Goal: Transaction & Acquisition: Purchase product/service

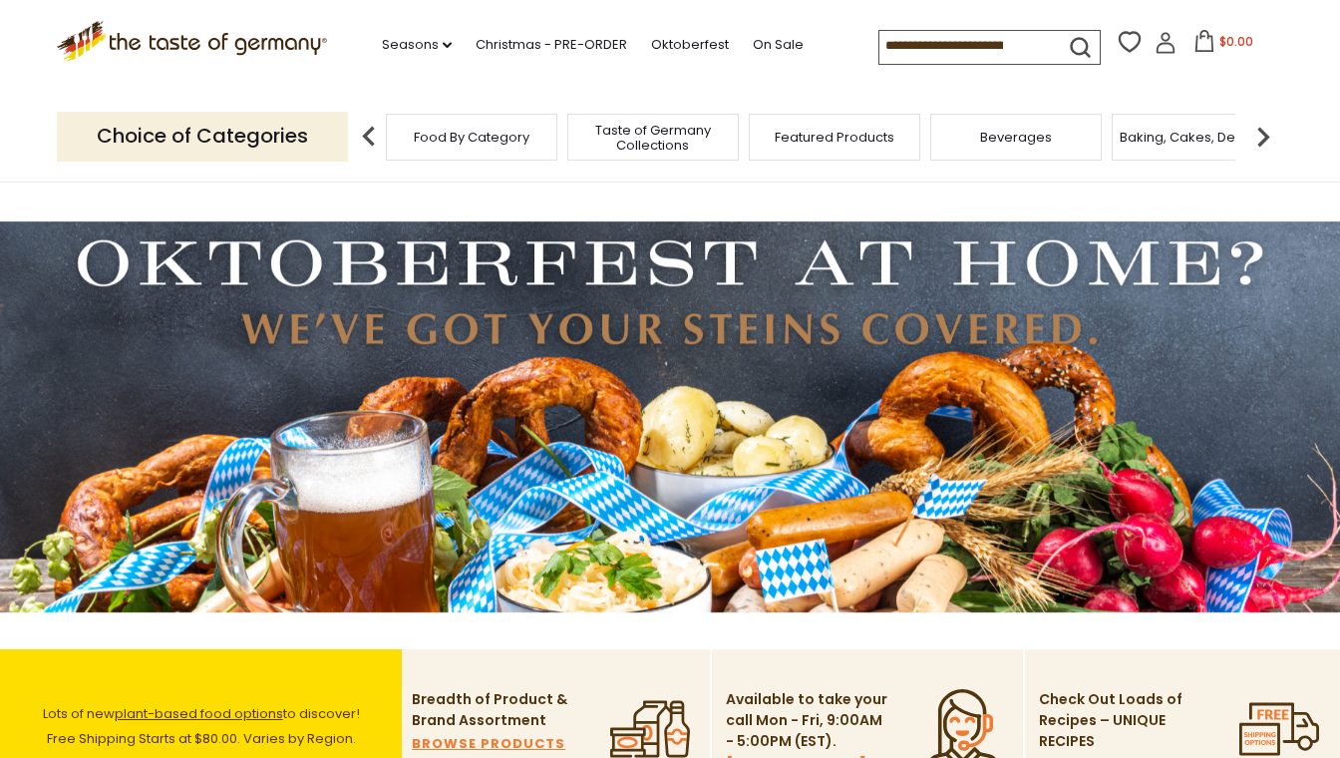
click at [436, 141] on span "Food By Category" at bounding box center [472, 137] width 116 height 15
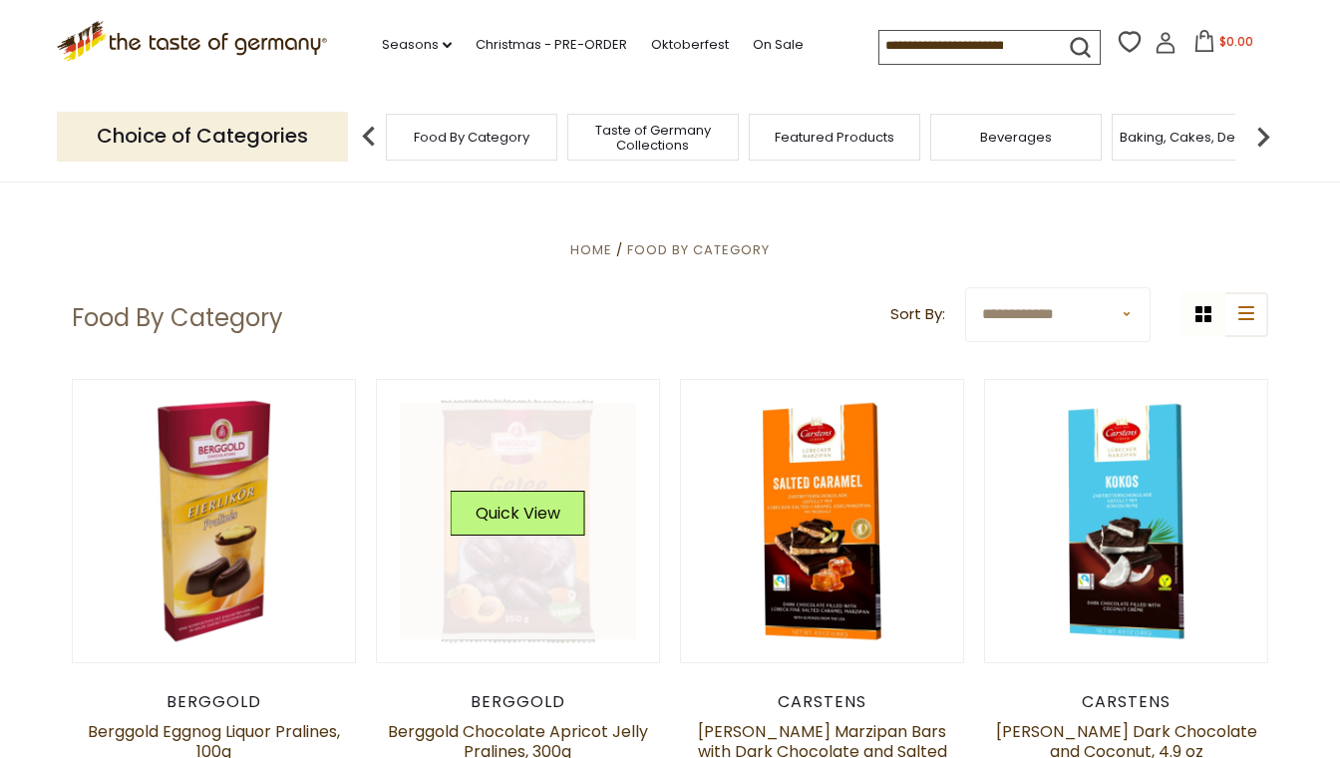
scroll to position [20, 0]
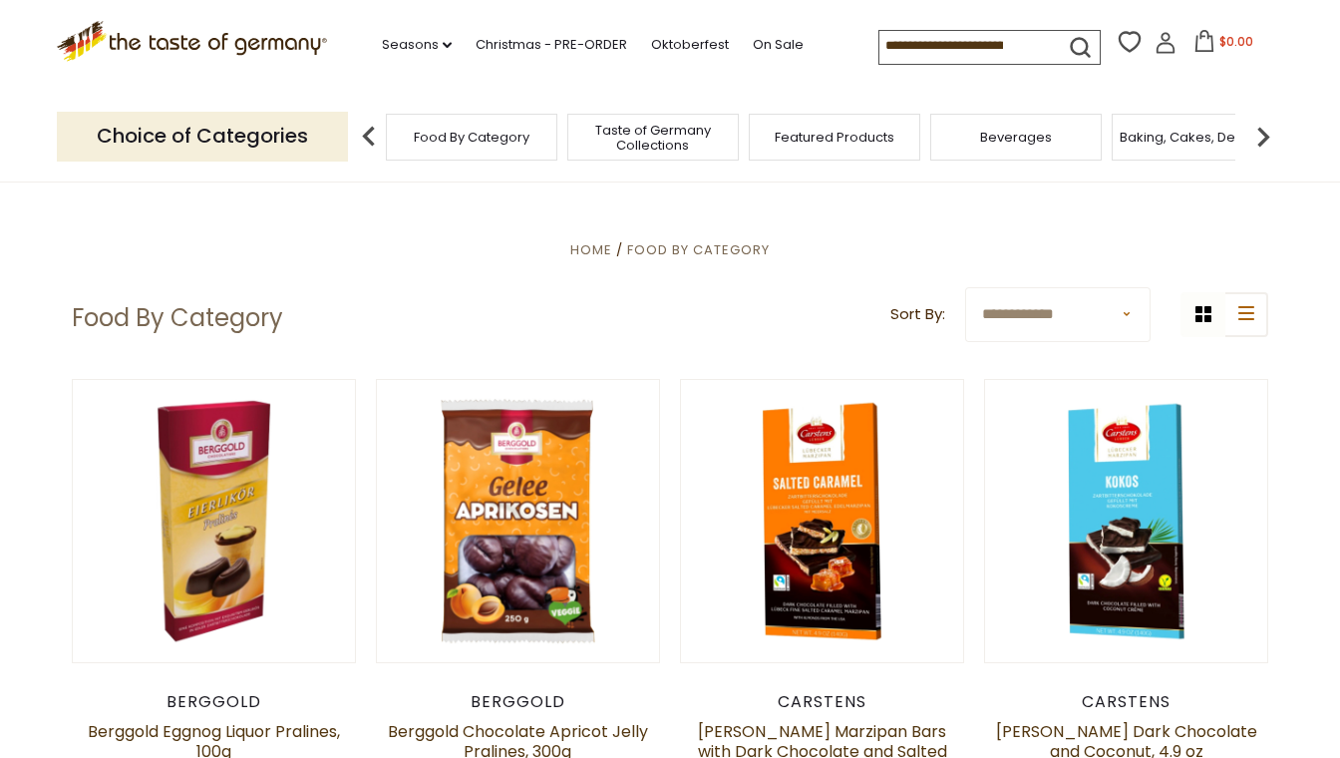
click at [1266, 137] on img at bounding box center [1263, 137] width 40 height 40
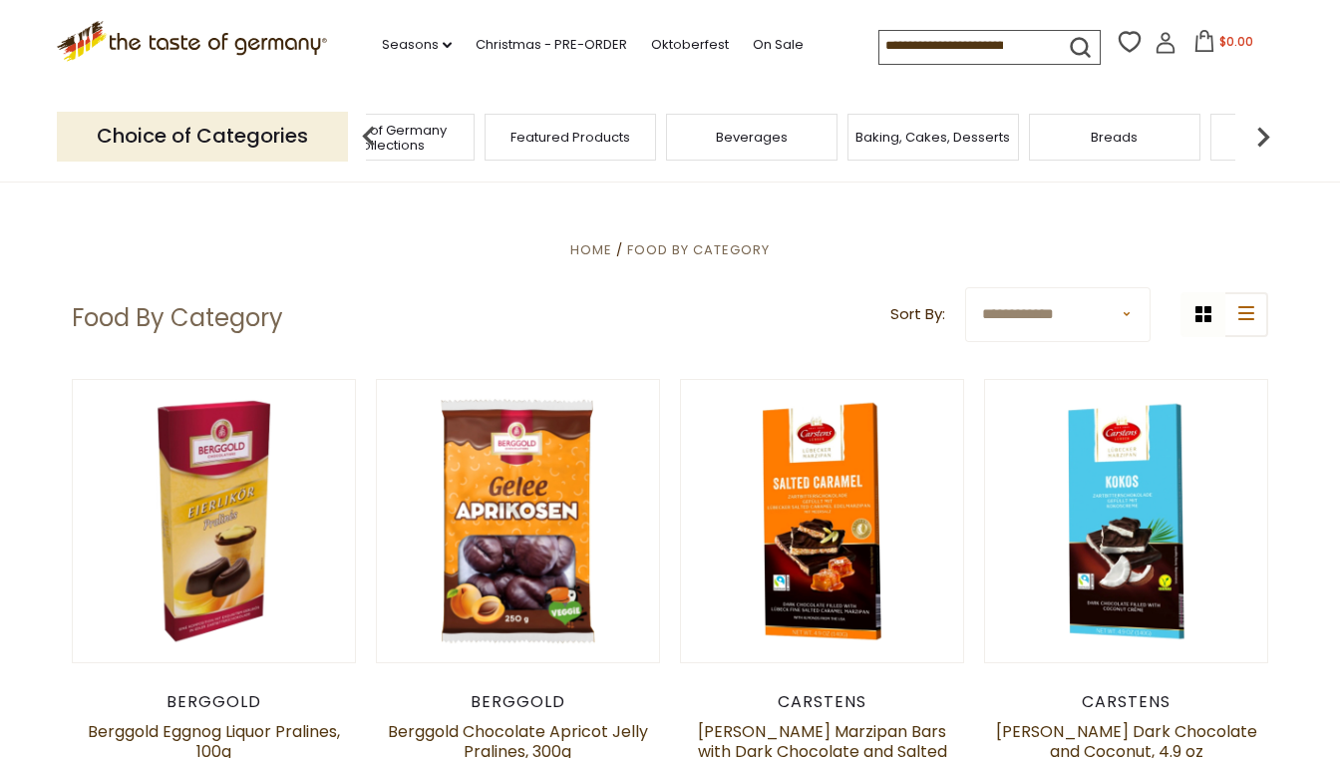
click at [1266, 137] on img at bounding box center [1263, 137] width 40 height 40
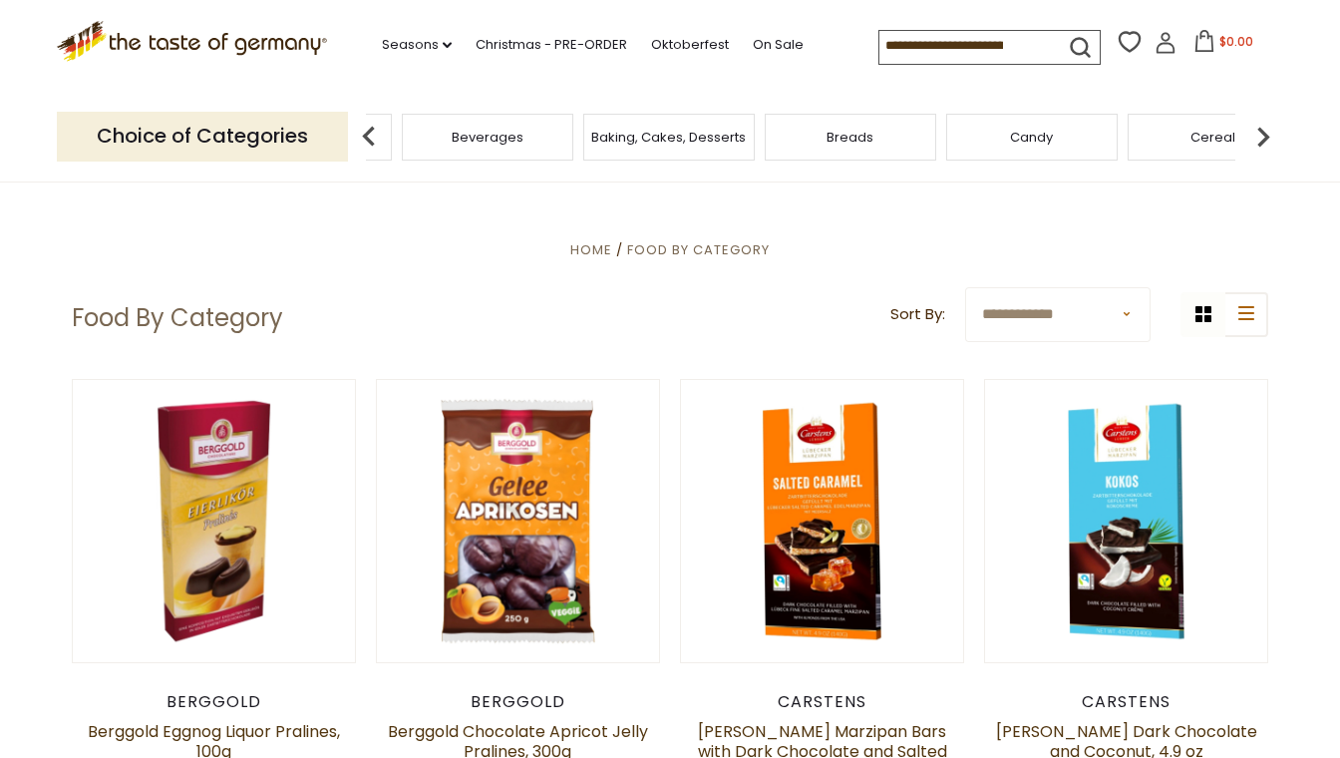
click at [1266, 137] on img at bounding box center [1263, 137] width 40 height 40
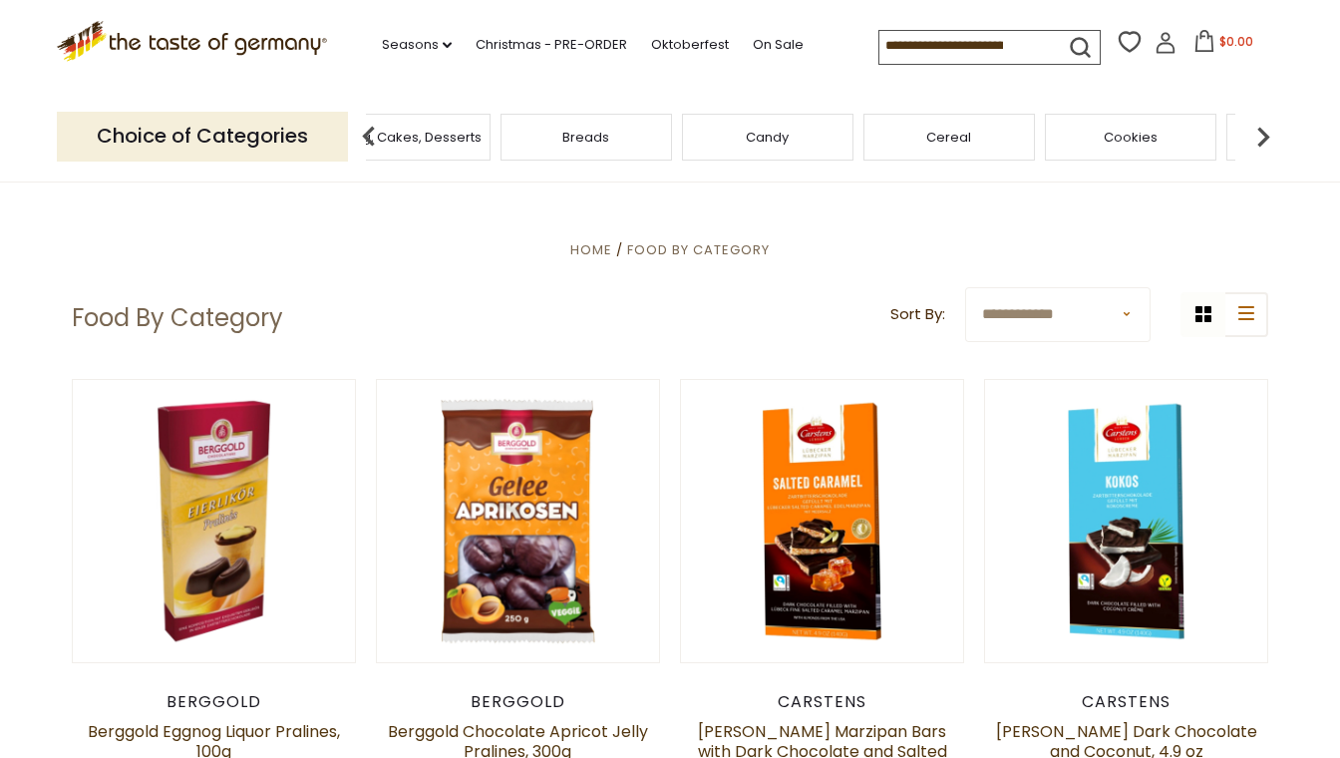
click at [1266, 137] on img at bounding box center [1263, 137] width 40 height 40
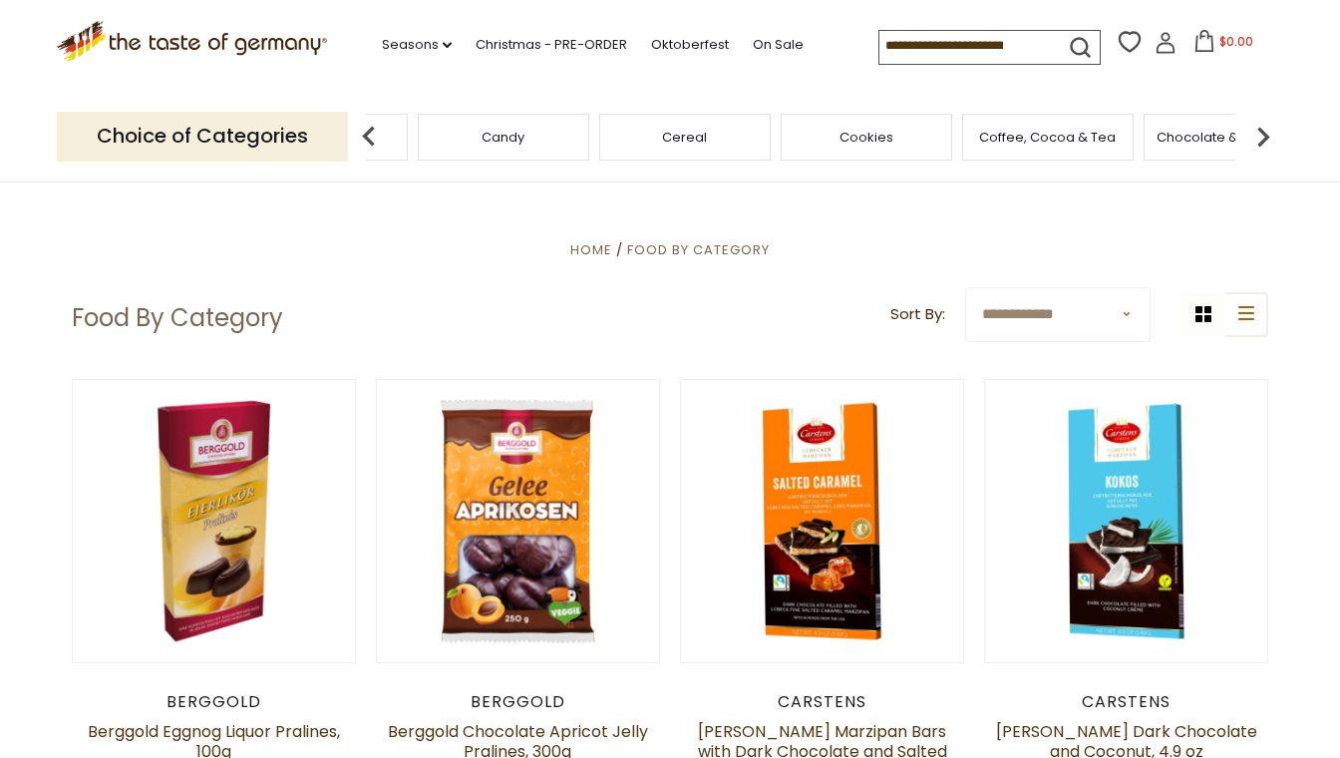
click at [1206, 130] on span "Chocolate & Marzipan" at bounding box center [1229, 137] width 146 height 15
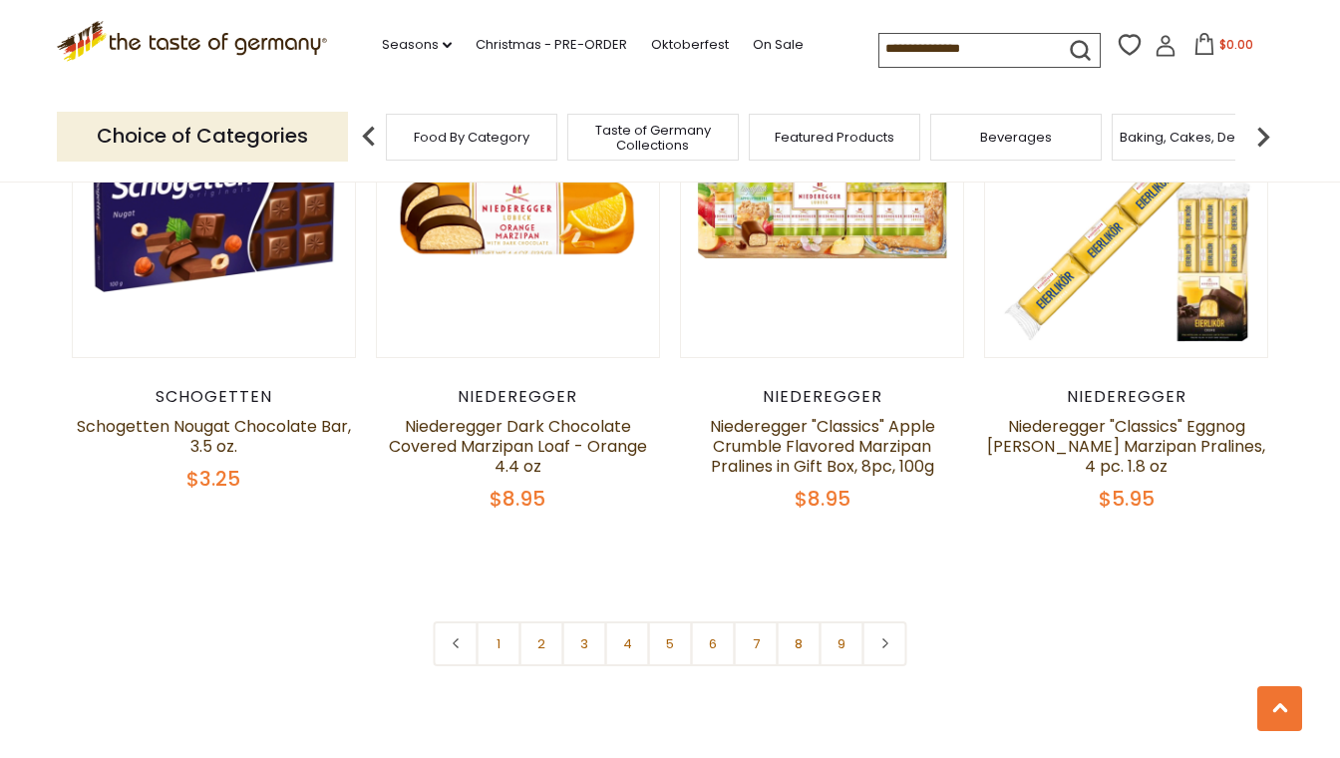
scroll to position [4687, 0]
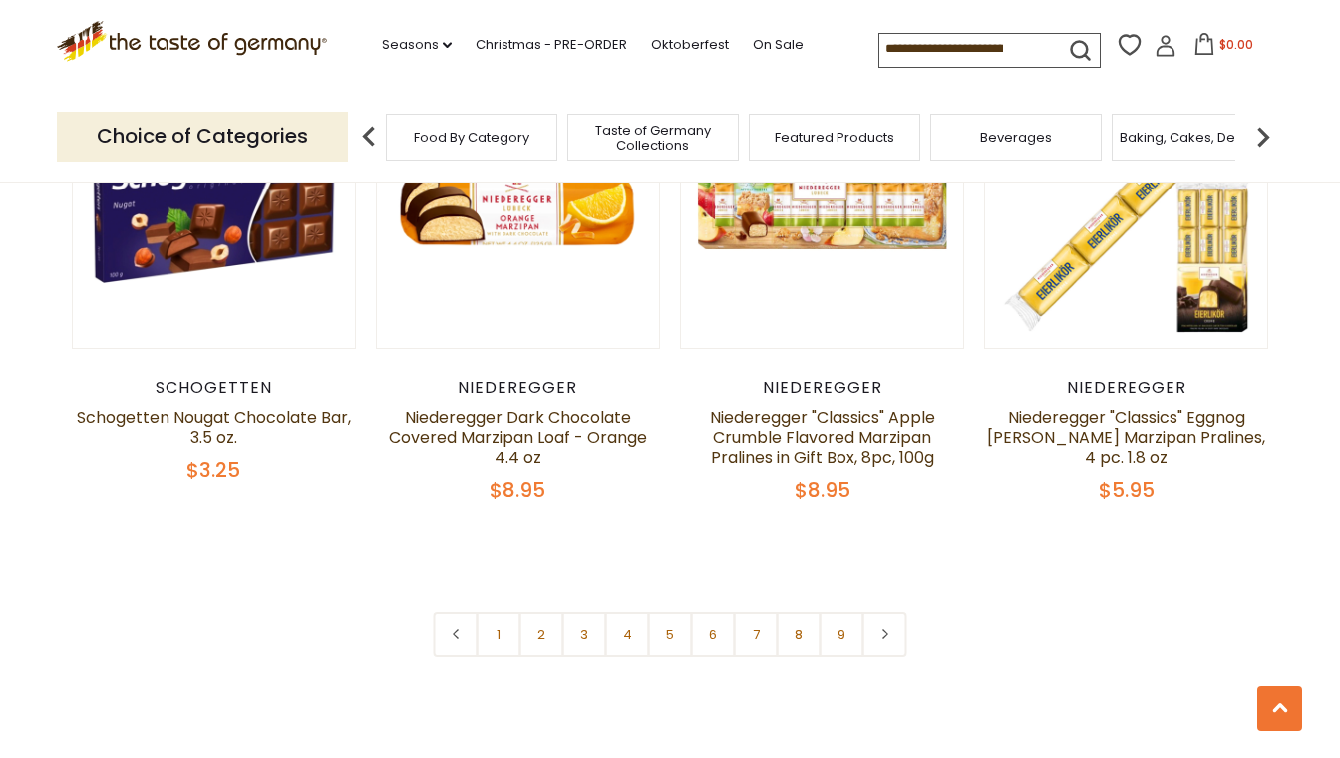
click at [889, 48] on input at bounding box center [963, 48] width 168 height 28
type input "******"
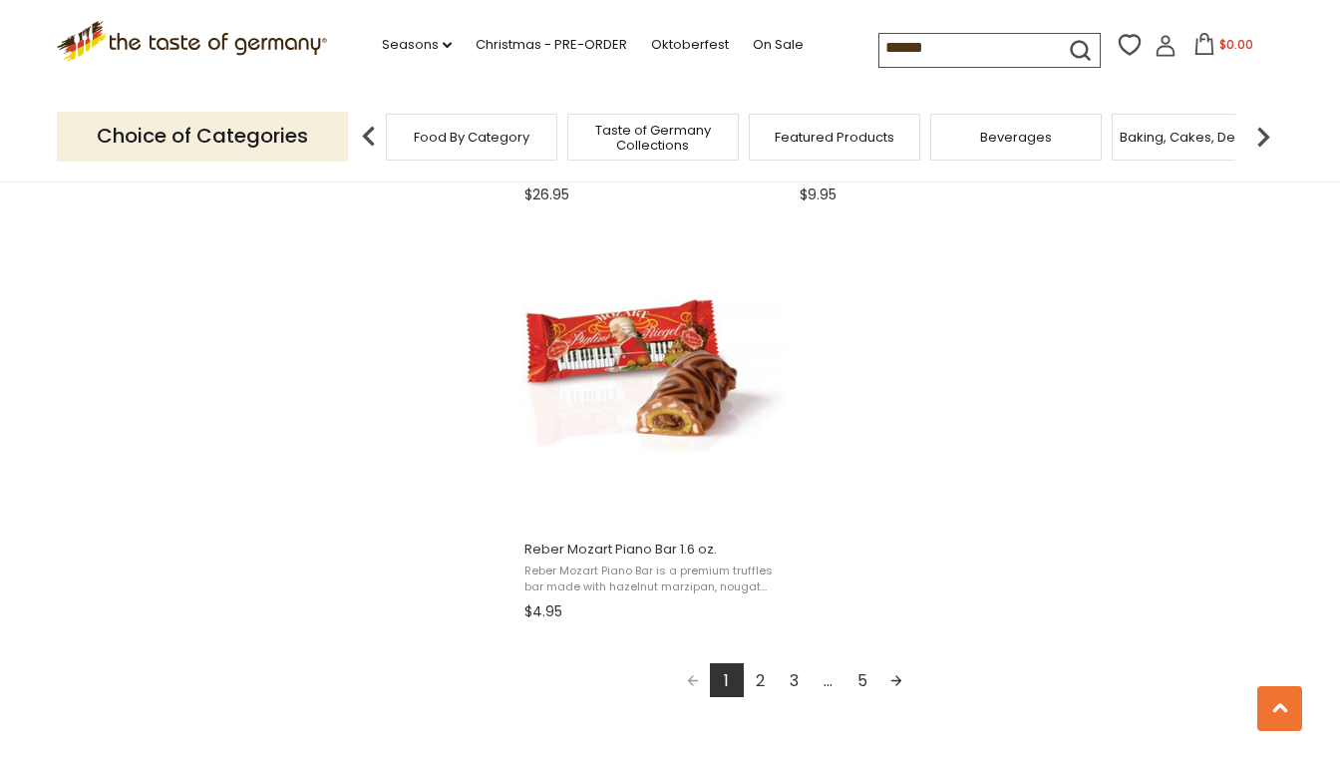
scroll to position [3406, 0]
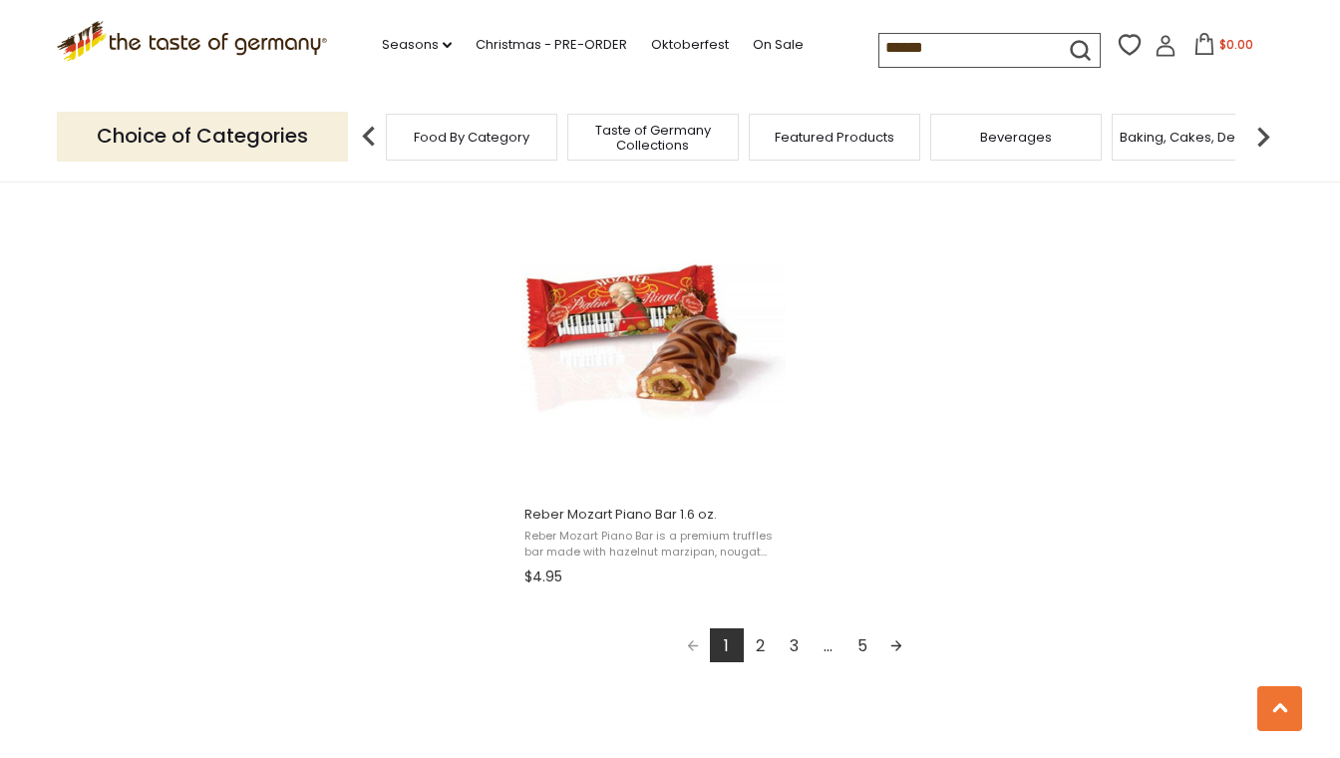
click at [764, 641] on link "2" at bounding box center [761, 645] width 34 height 34
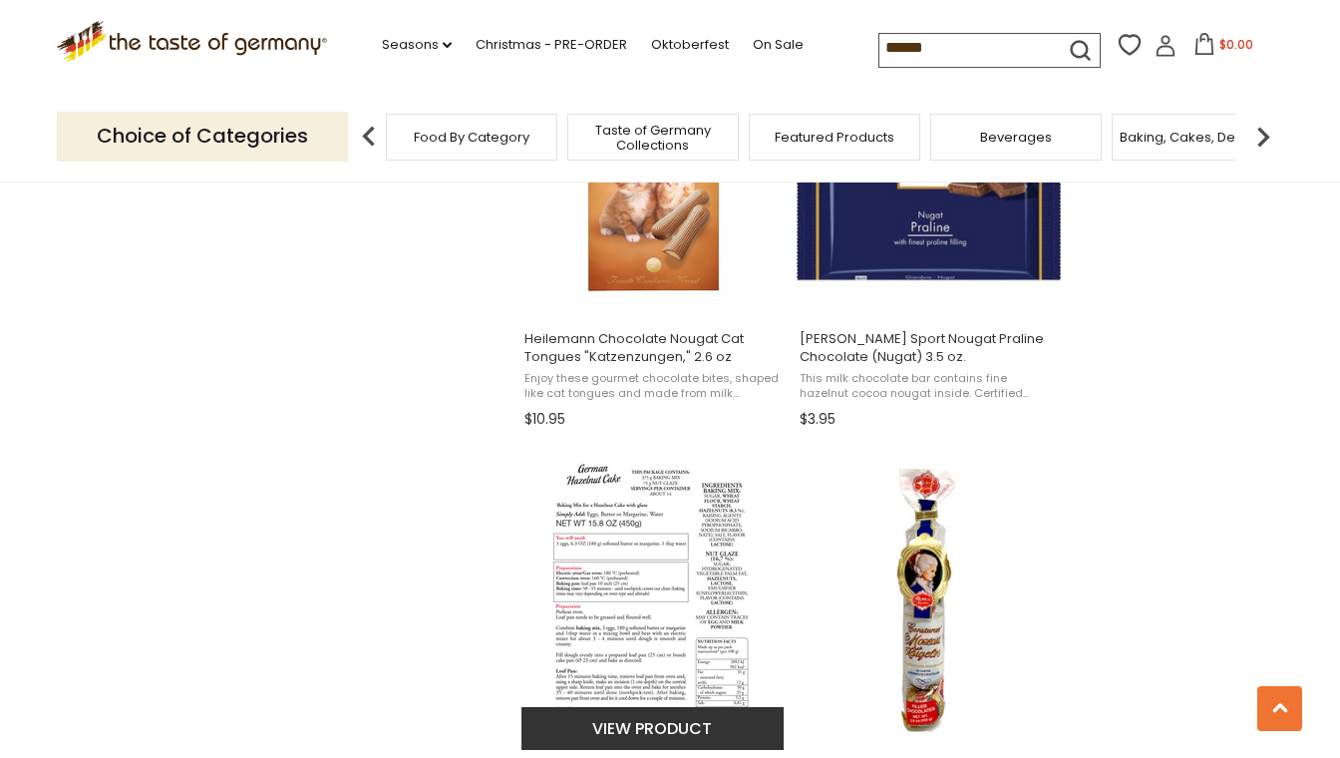
scroll to position [1842, 0]
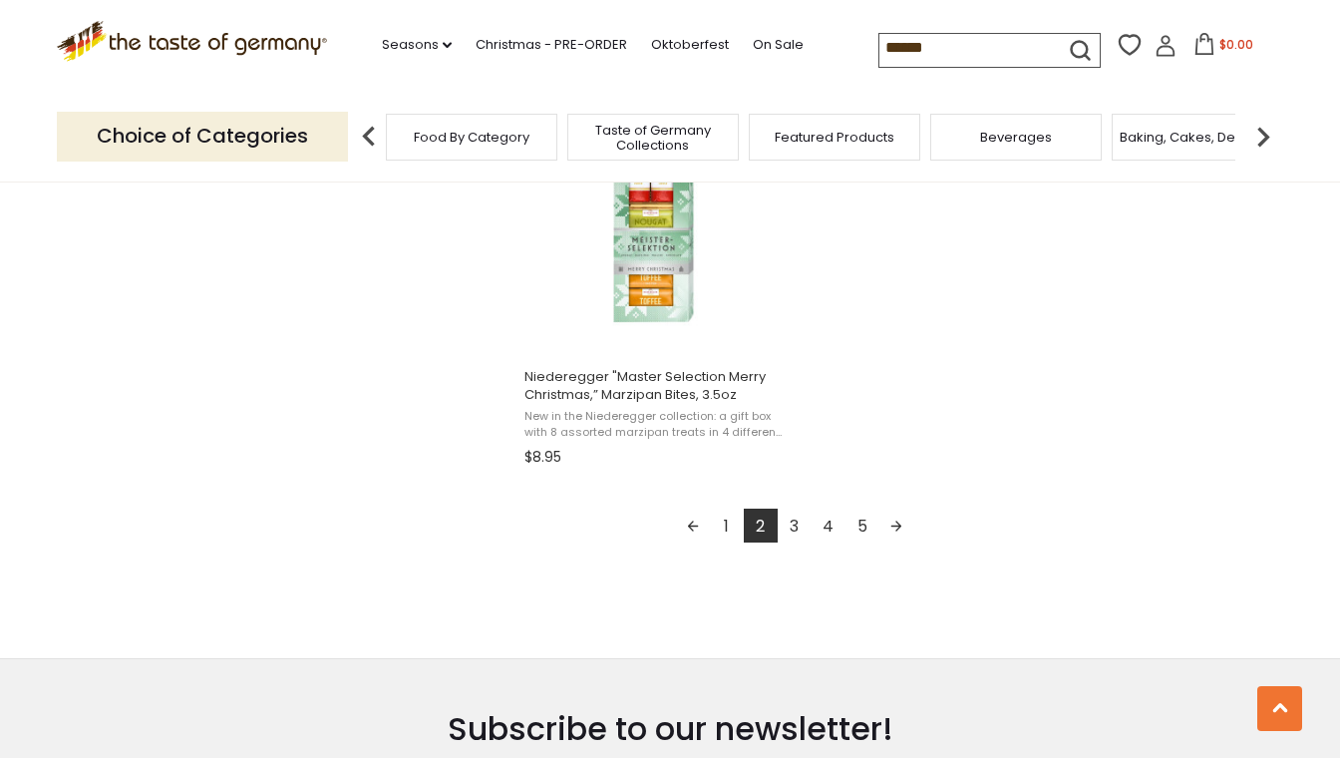
click at [798, 522] on link "3" at bounding box center [795, 525] width 34 height 34
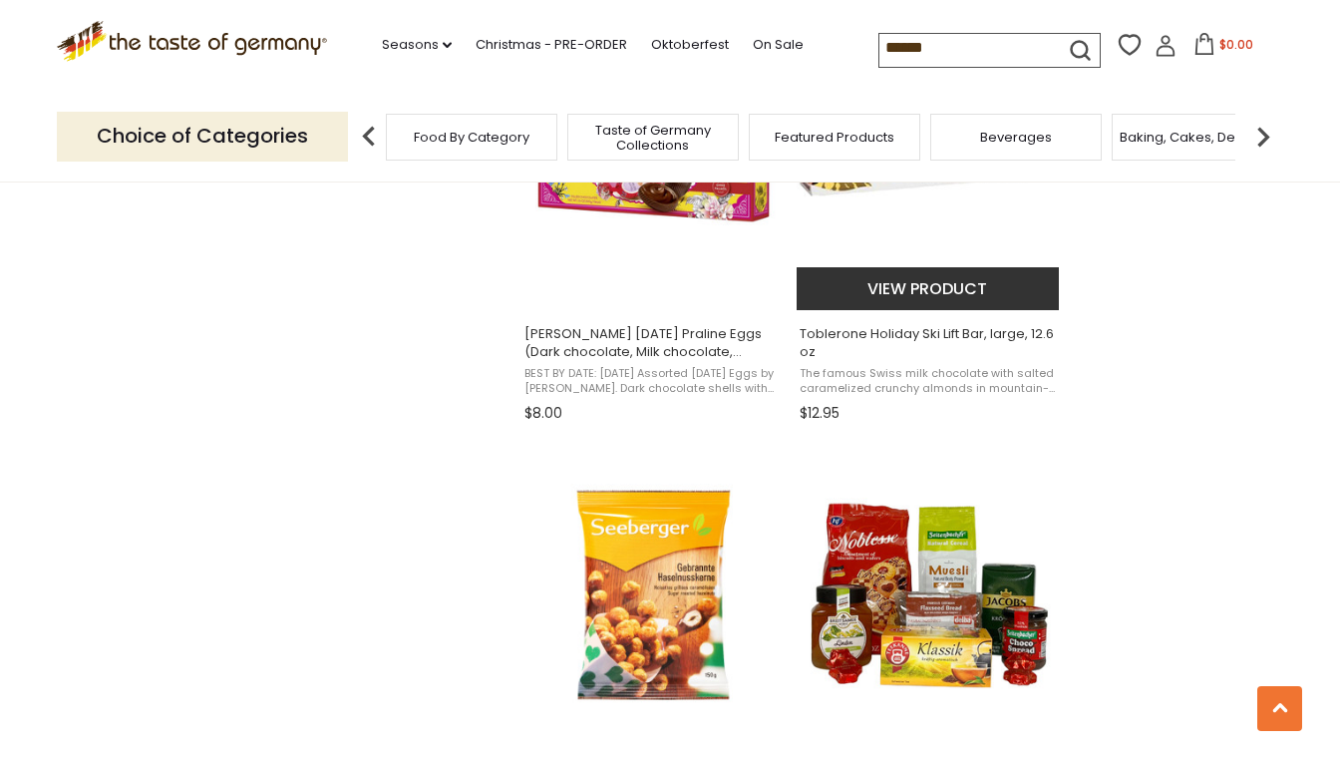
scroll to position [2718, 0]
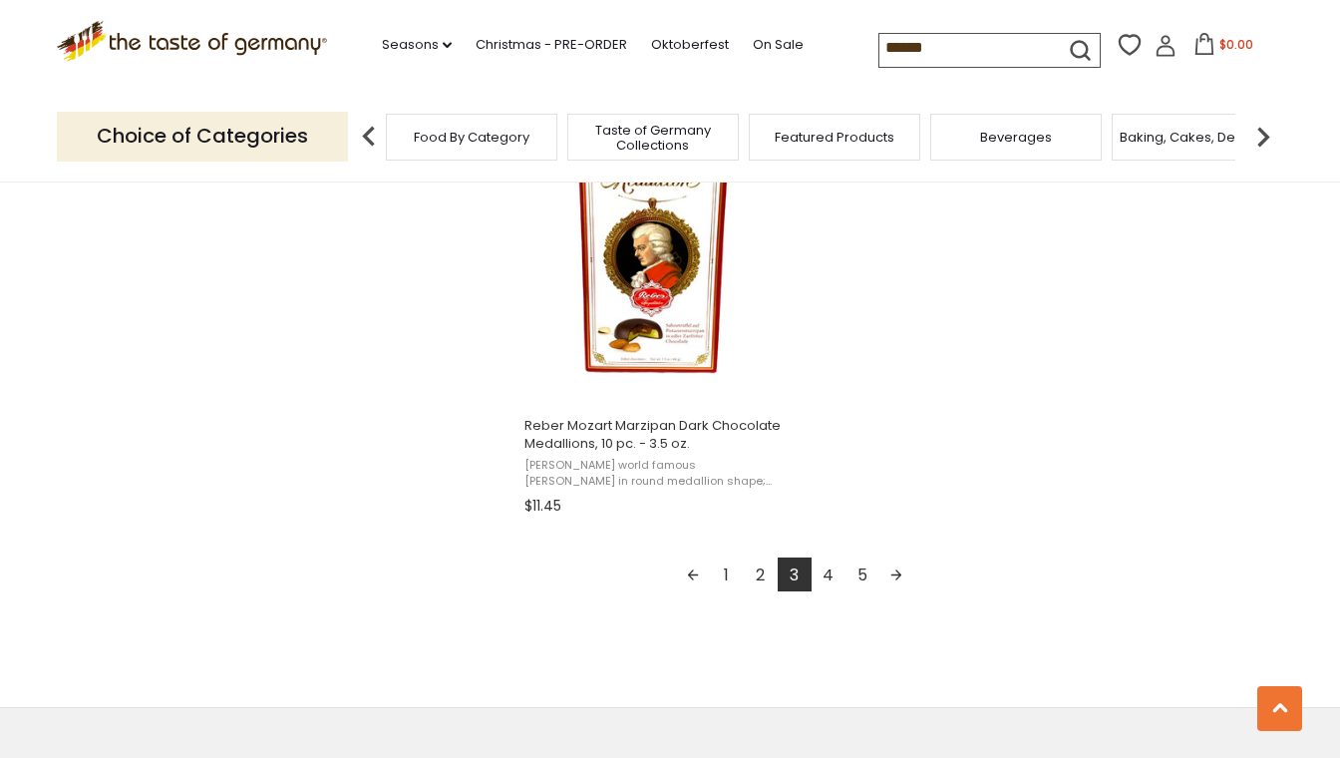
click at [830, 570] on link "4" at bounding box center [829, 574] width 34 height 34
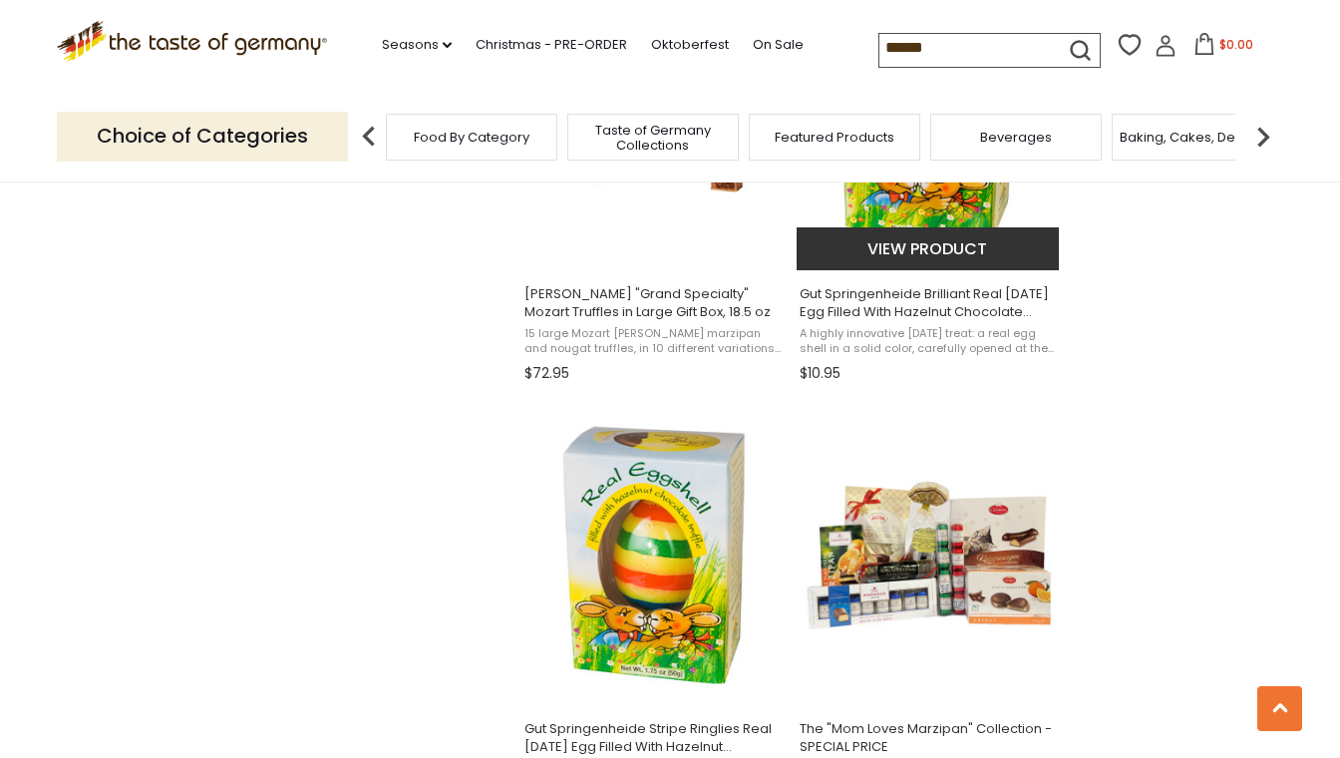
scroll to position [2763, 0]
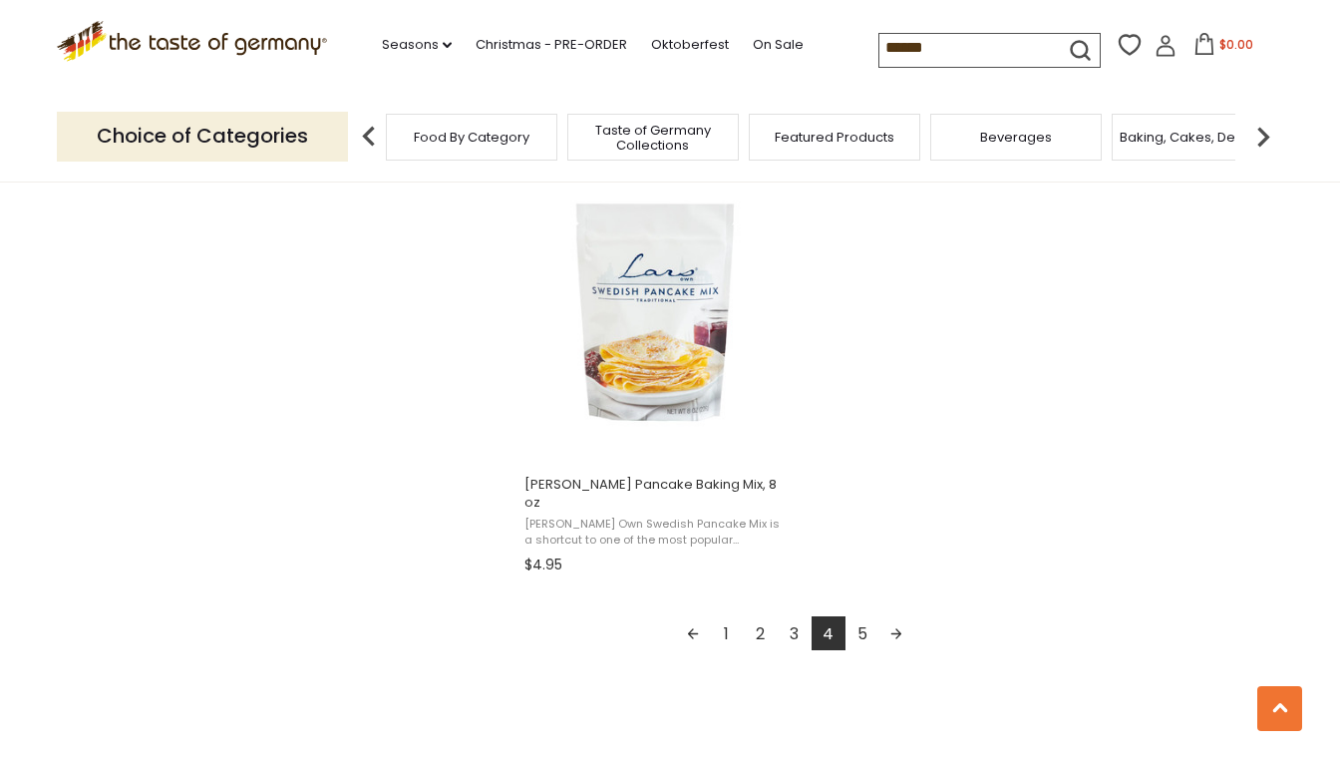
click at [861, 616] on link "5" at bounding box center [862, 633] width 34 height 34
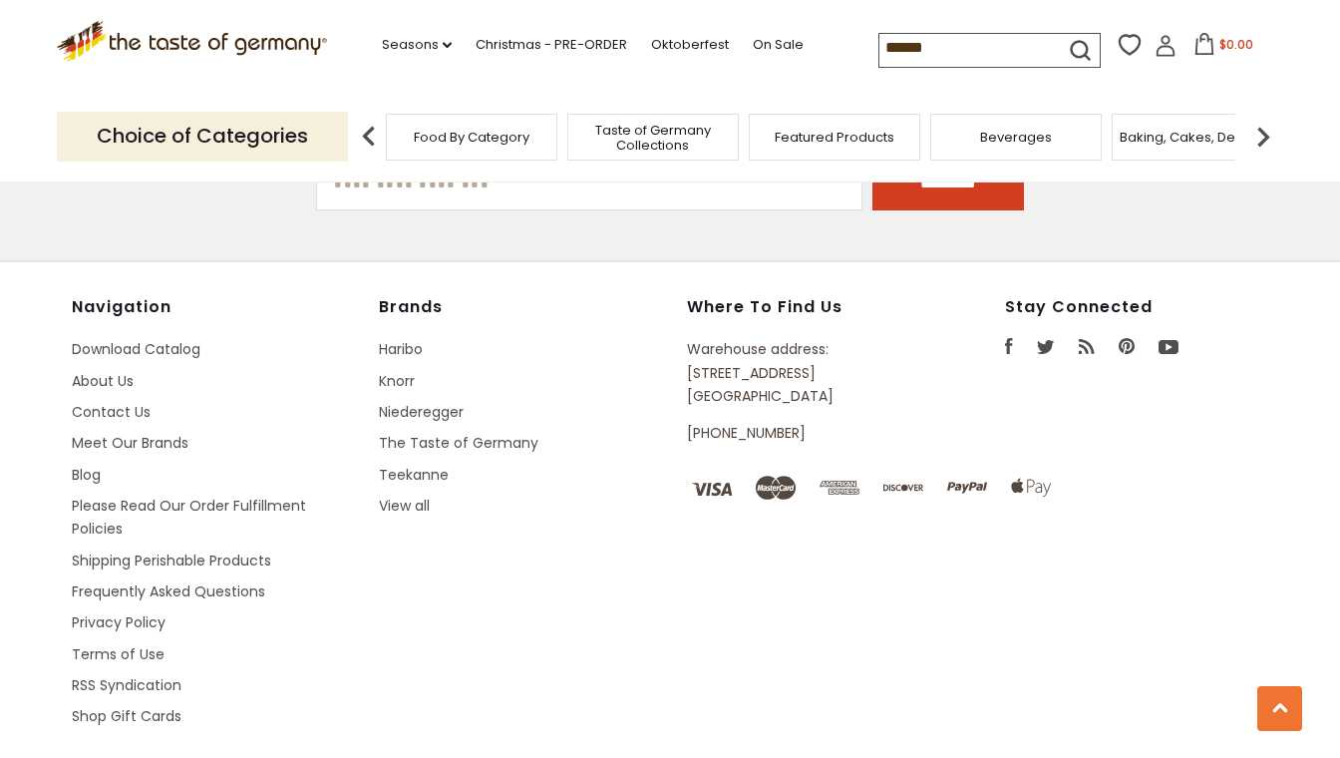
scroll to position [2428, 0]
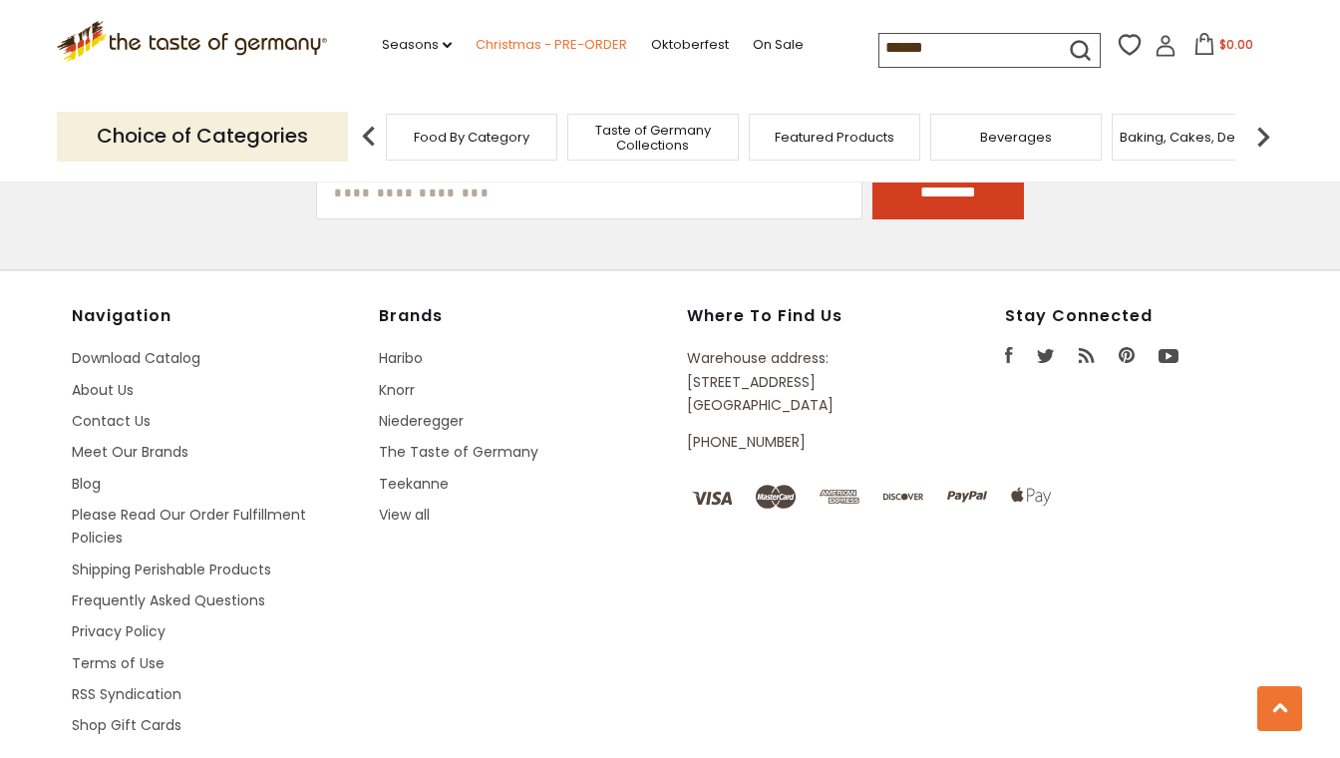
click at [507, 39] on link "Christmas - PRE-ORDER" at bounding box center [552, 45] width 152 height 22
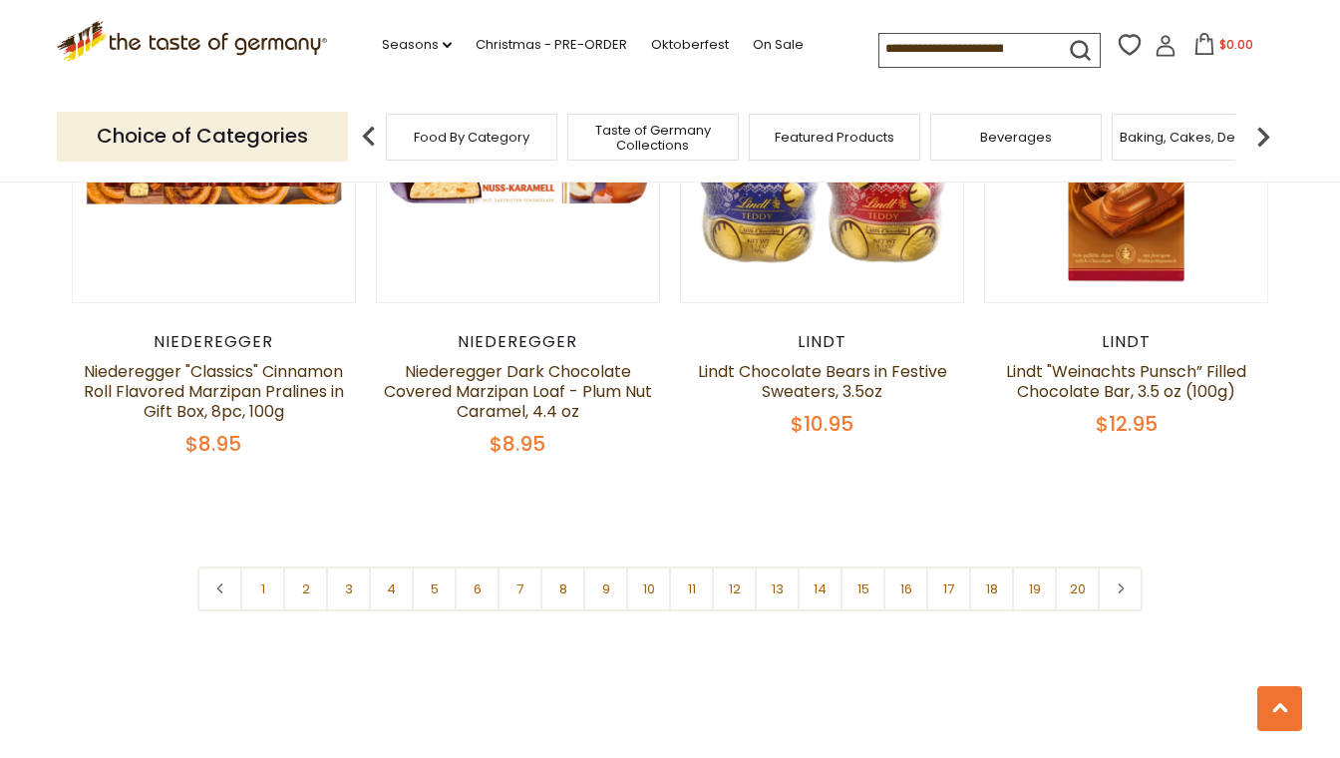
scroll to position [4730, 0]
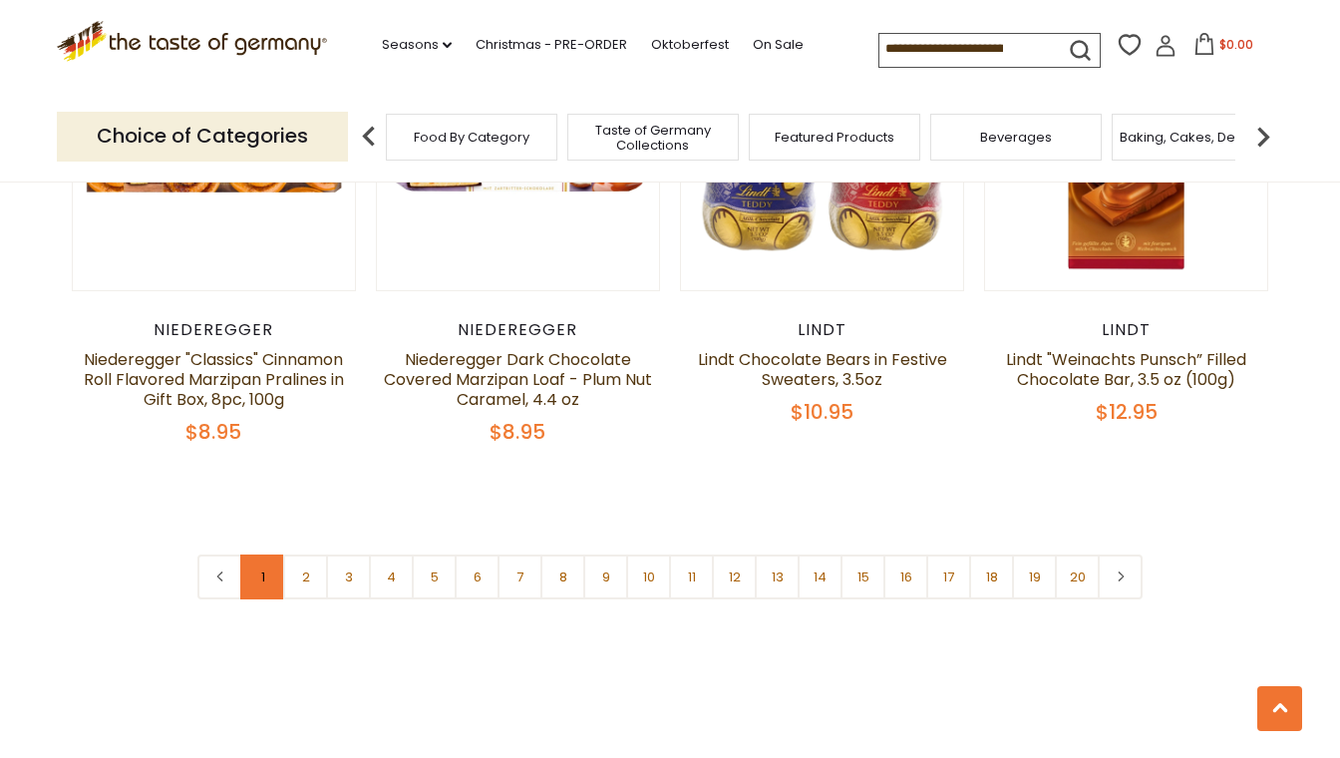
click at [249, 554] on link "1" at bounding box center [262, 576] width 45 height 45
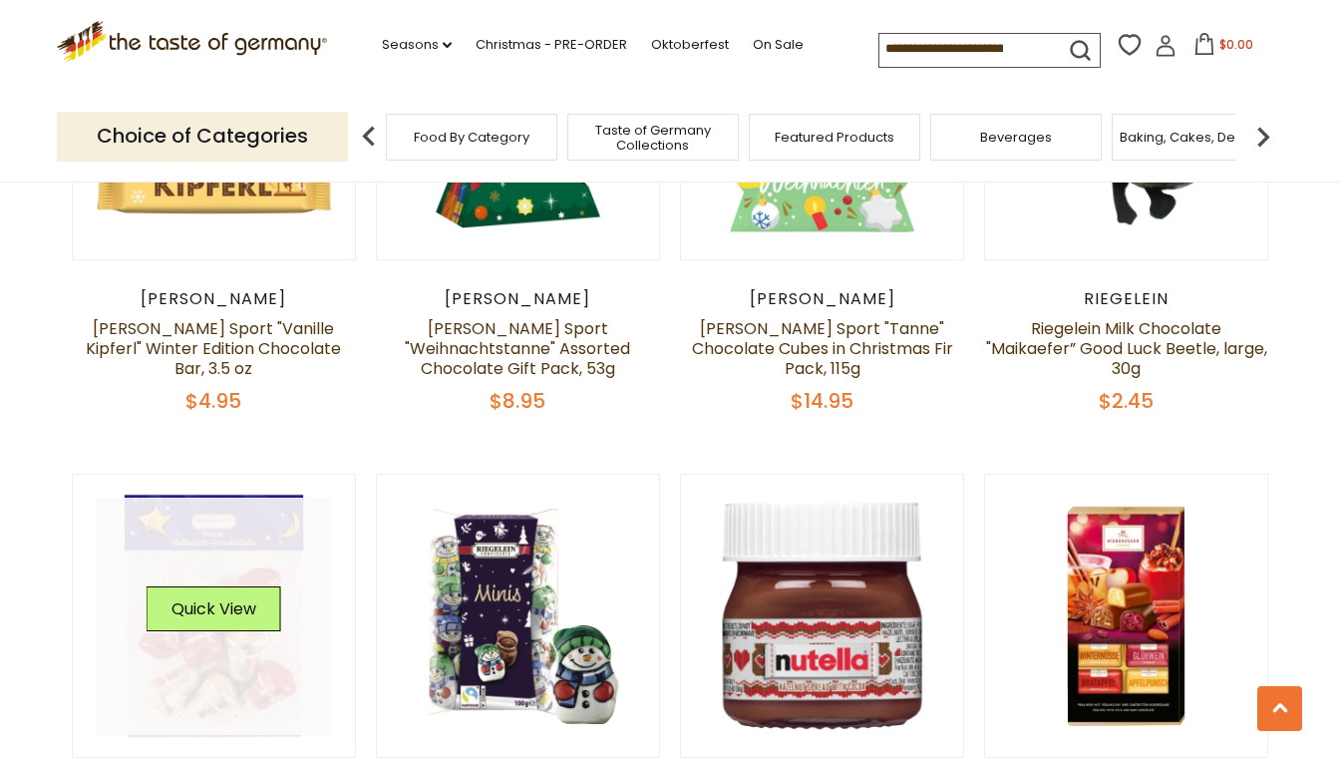
scroll to position [3269, 0]
